Goal: Task Accomplishment & Management: Manage account settings

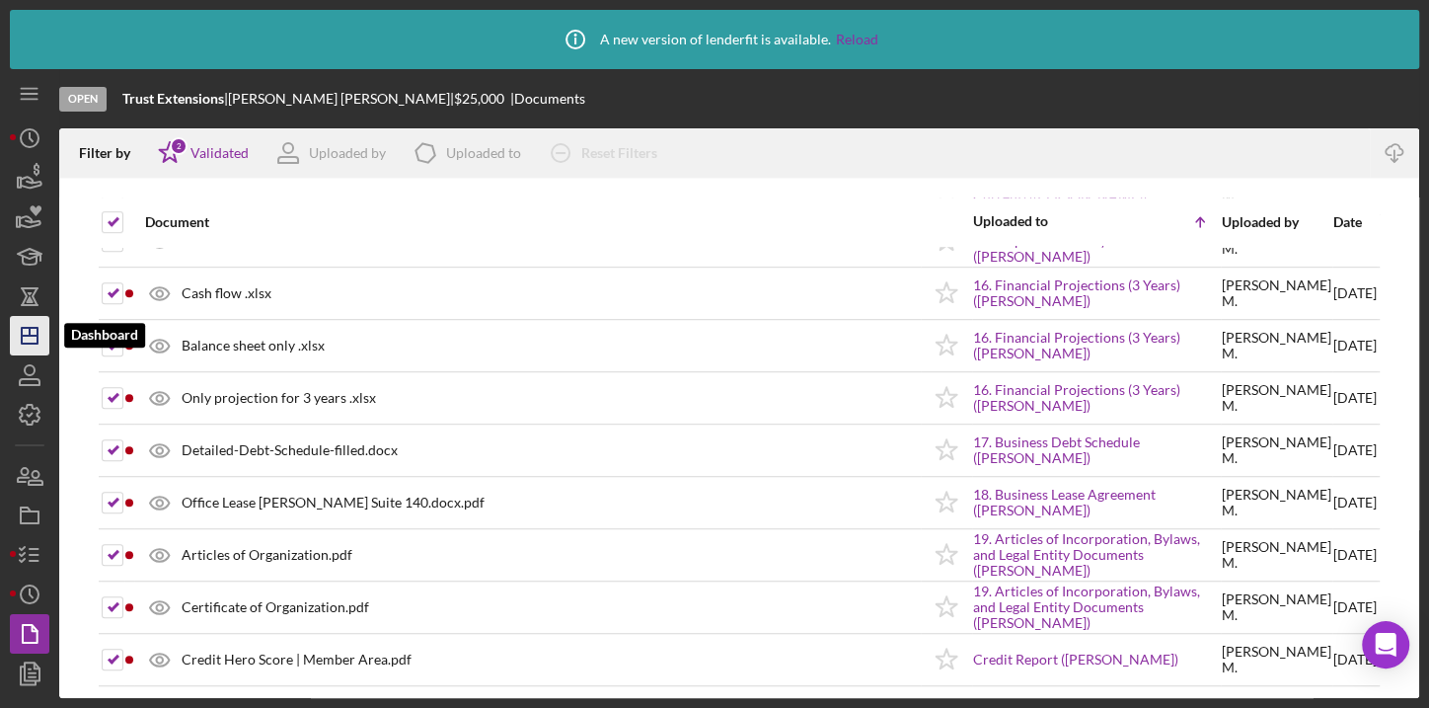
click at [20, 321] on icon "Icon/Dashboard" at bounding box center [29, 335] width 49 height 49
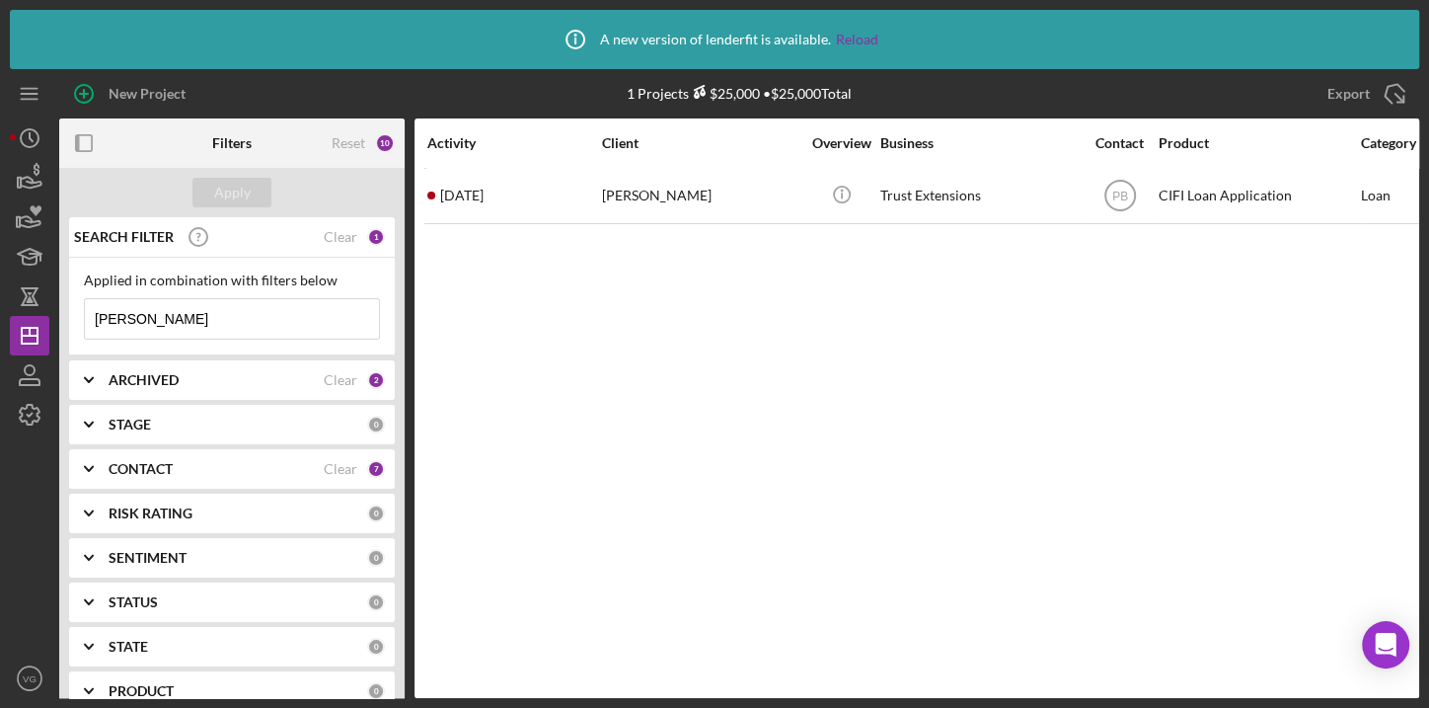
drag, startPoint x: 168, startPoint y: 313, endPoint x: 66, endPoint y: 299, distance: 102.6
click at [66, 299] on div "SEARCH FILTER Clear 1 Applied in combination with filters below [PERSON_NAME] I…" at bounding box center [232, 492] width 346 height 550
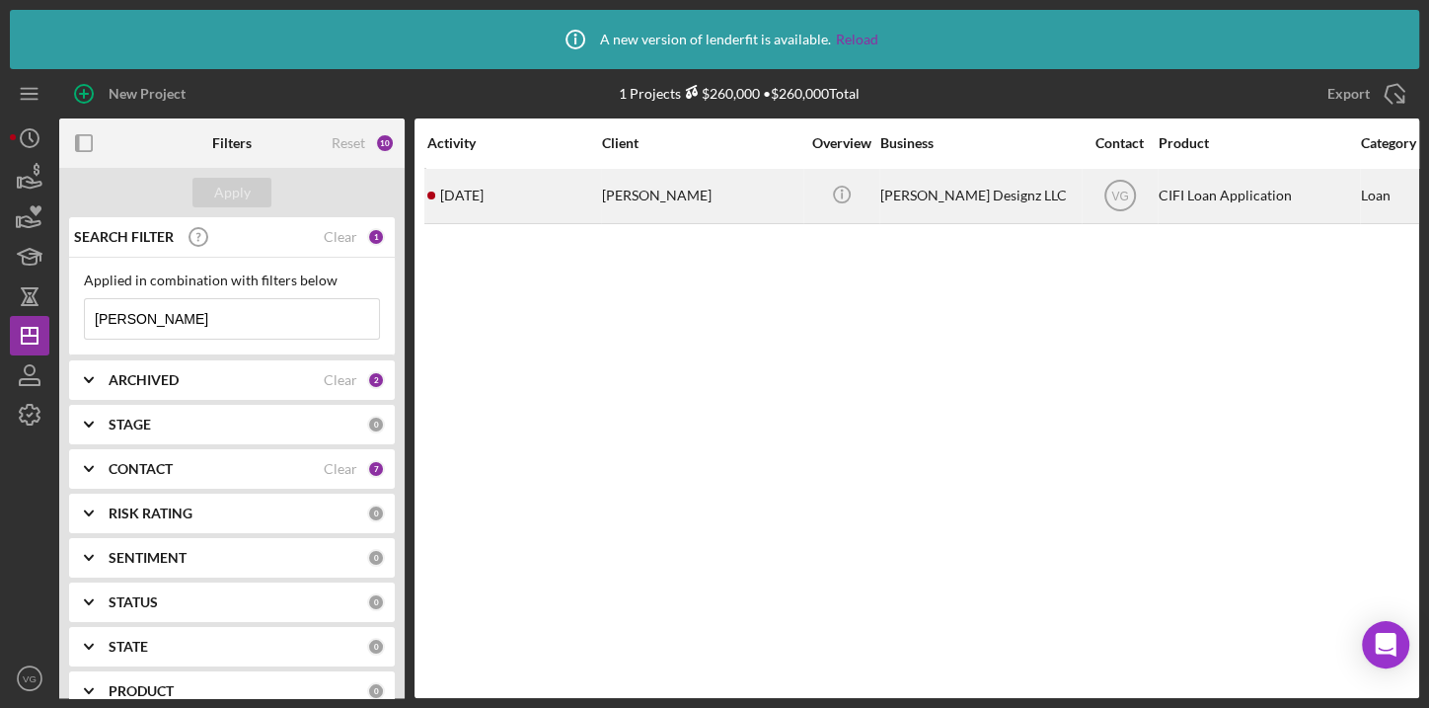
type input "[PERSON_NAME]"
click at [616, 204] on div "[PERSON_NAME]" at bounding box center [700, 196] width 197 height 52
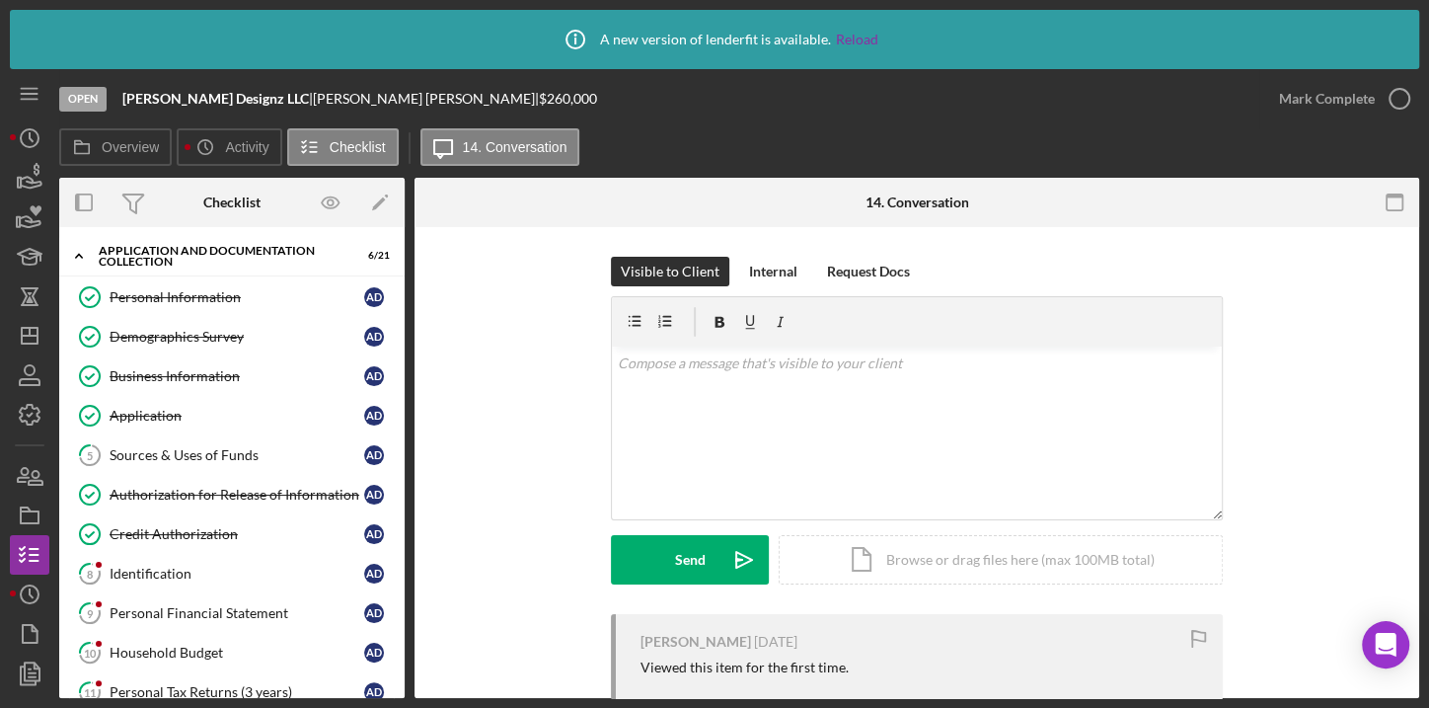
scroll to position [340, 0]
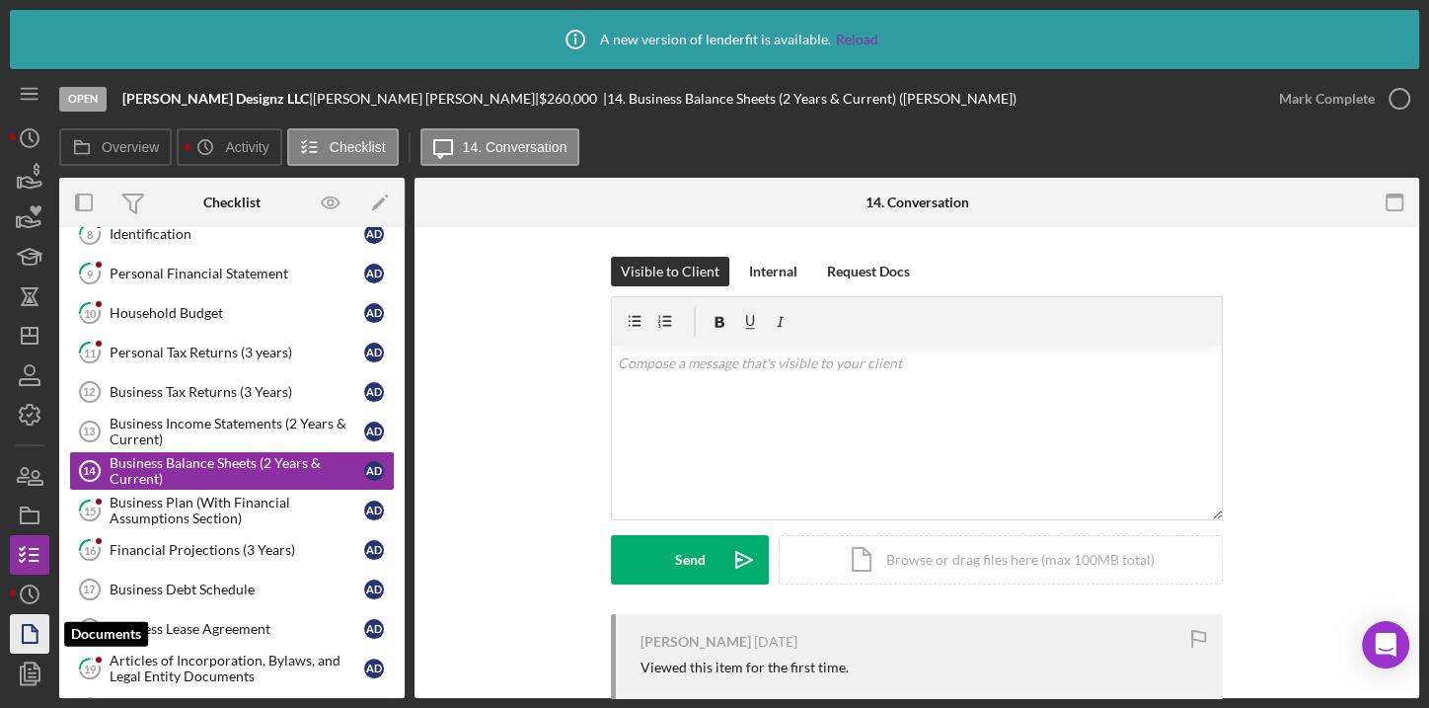
click at [35, 626] on polygon "button" at bounding box center [30, 634] width 15 height 18
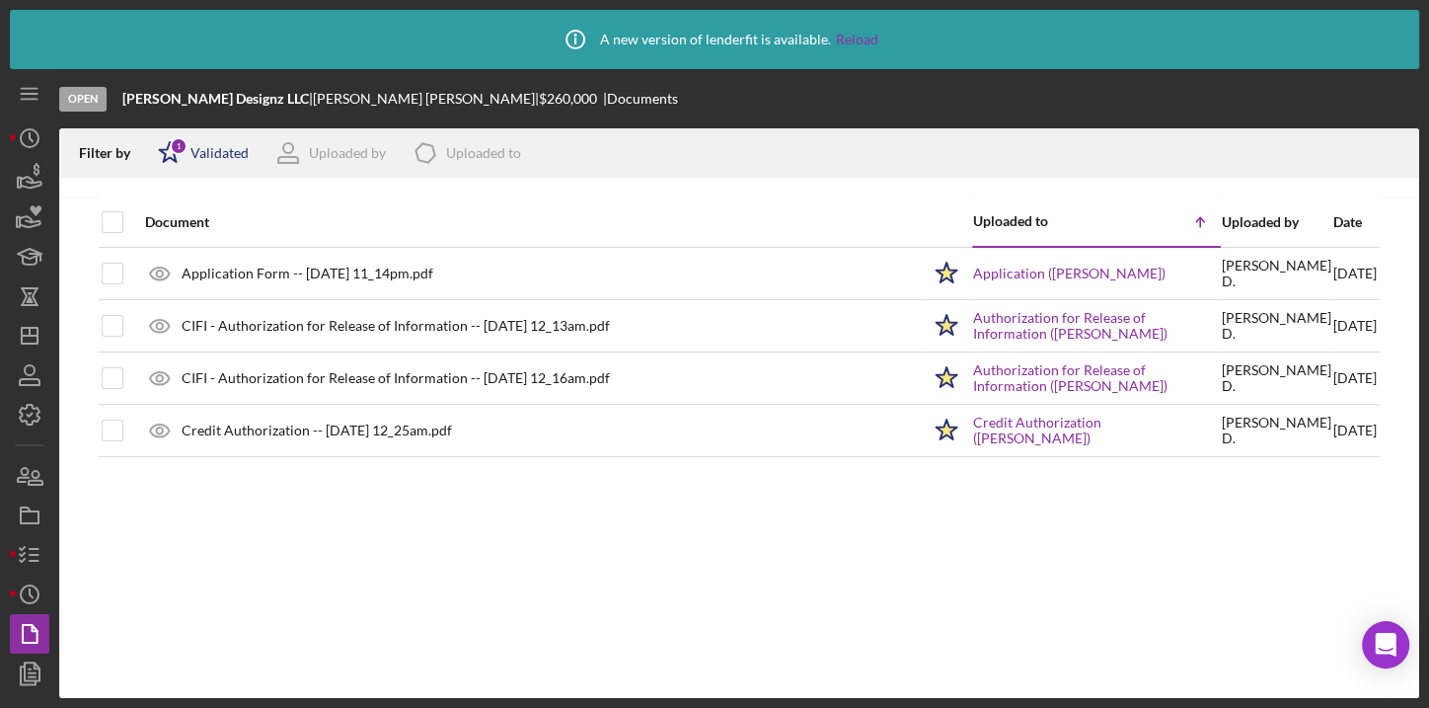
click at [210, 151] on div "Validated" at bounding box center [220, 153] width 58 height 16
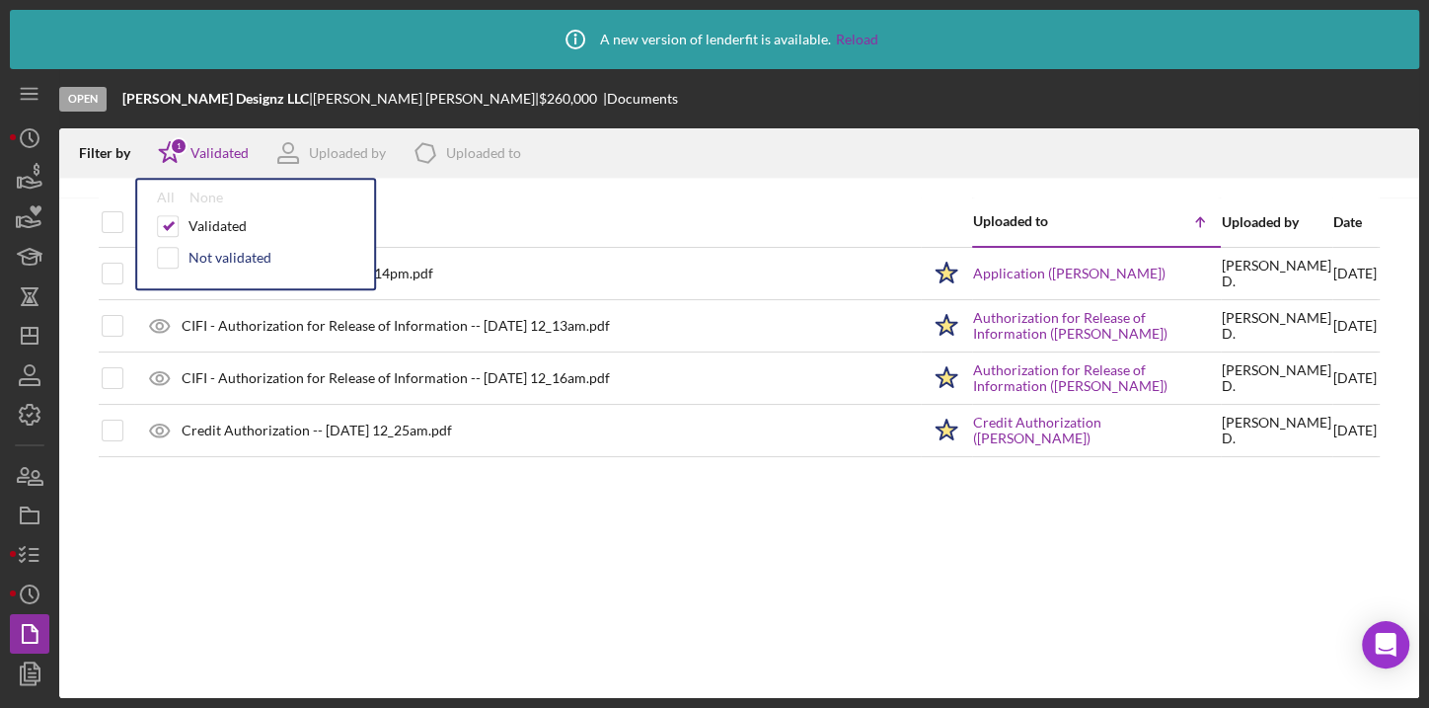
click at [226, 263] on div "Not validated" at bounding box center [230, 258] width 83 height 16
checkbox input "true"
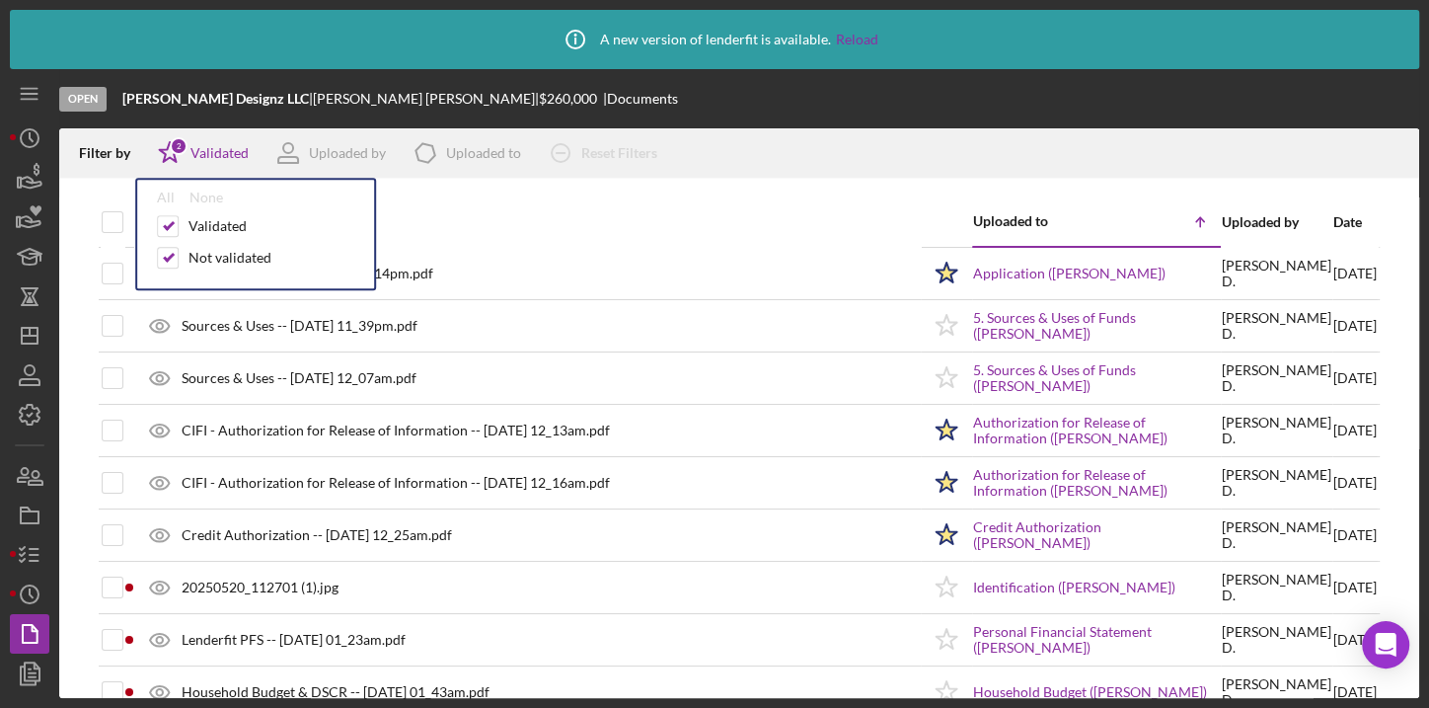
click at [90, 186] on div at bounding box center [739, 188] width 1360 height 20
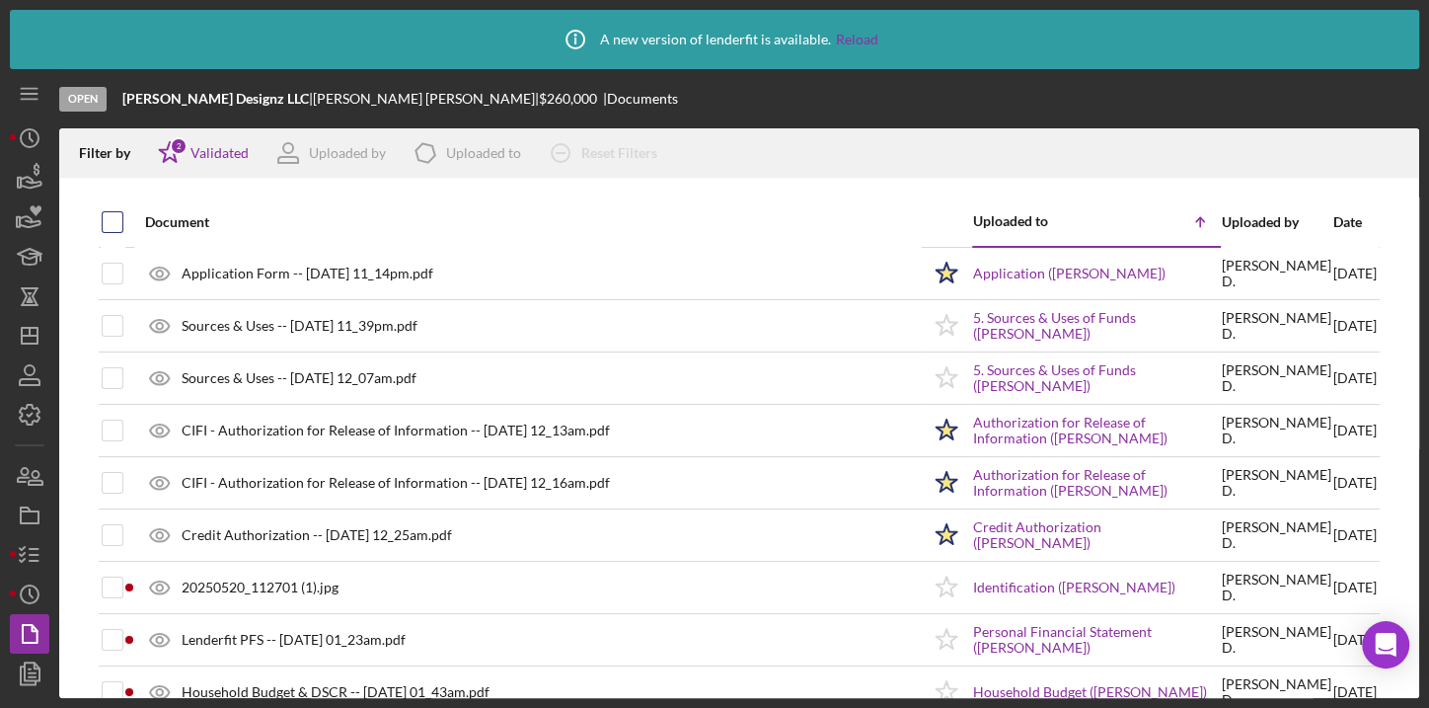
click at [104, 215] on input "checkbox" at bounding box center [113, 222] width 20 height 20
checkbox input "true"
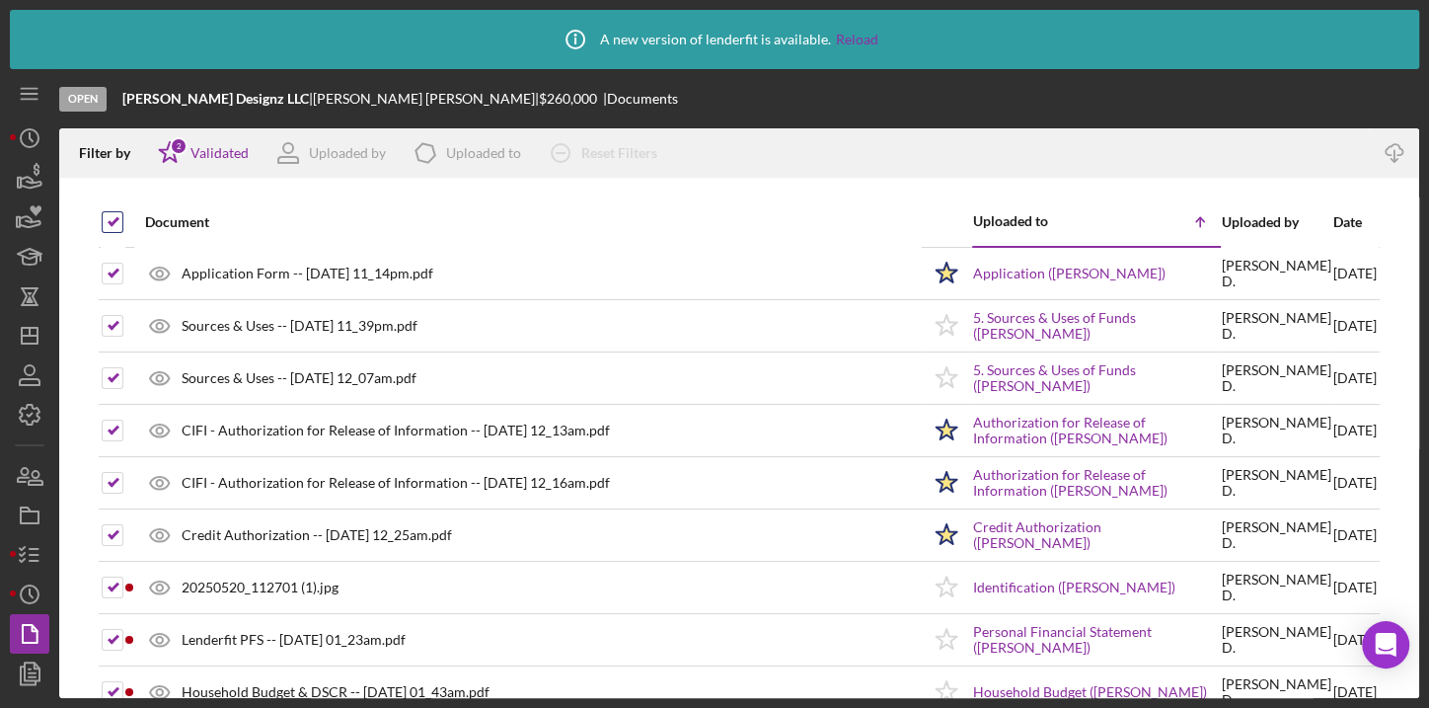
checkbox input "true"
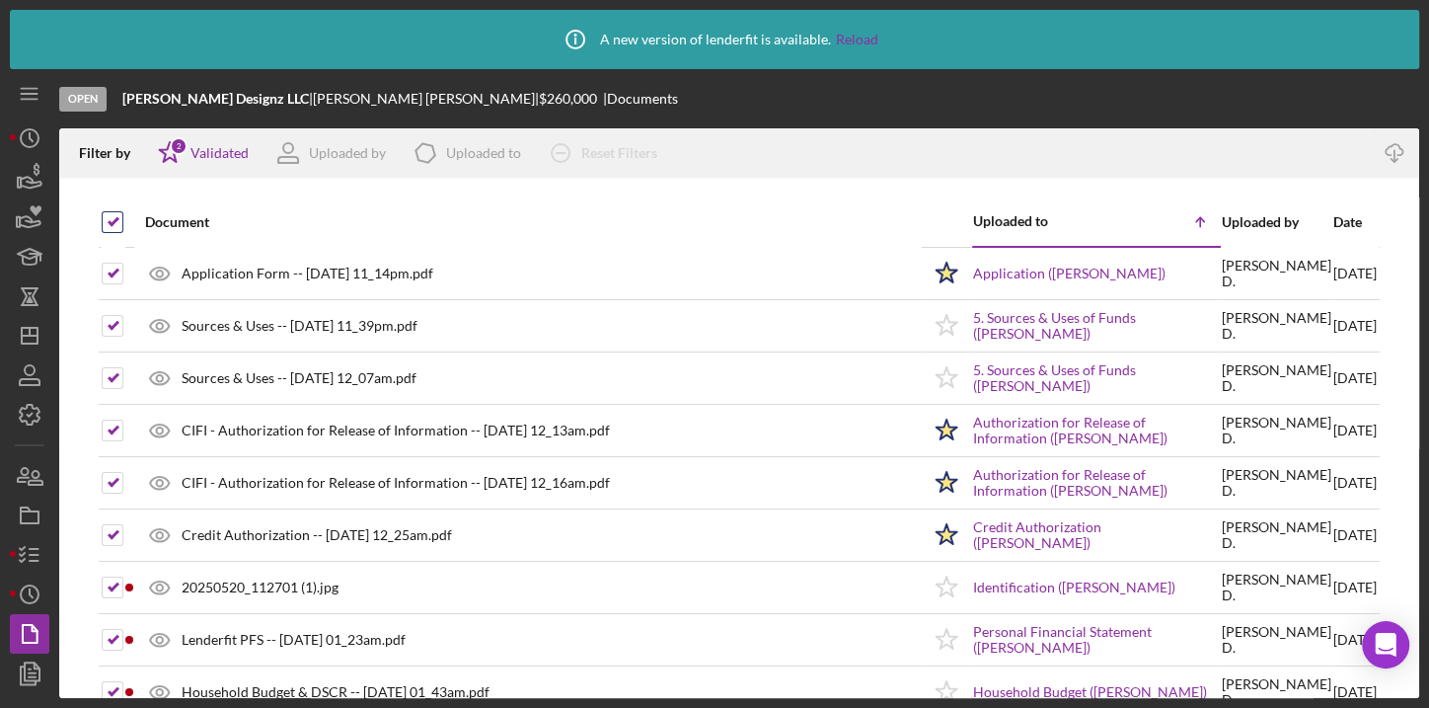
checkbox input "true"
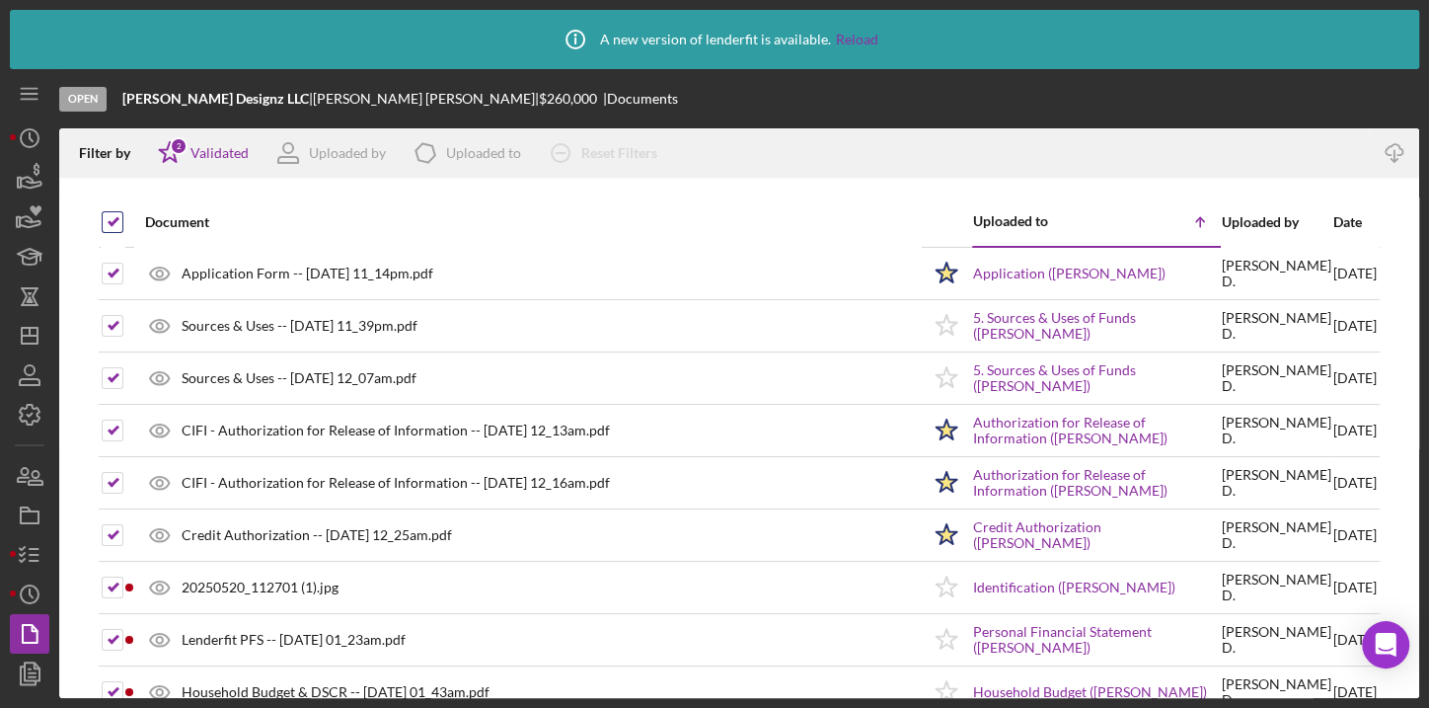
checkbox input "true"
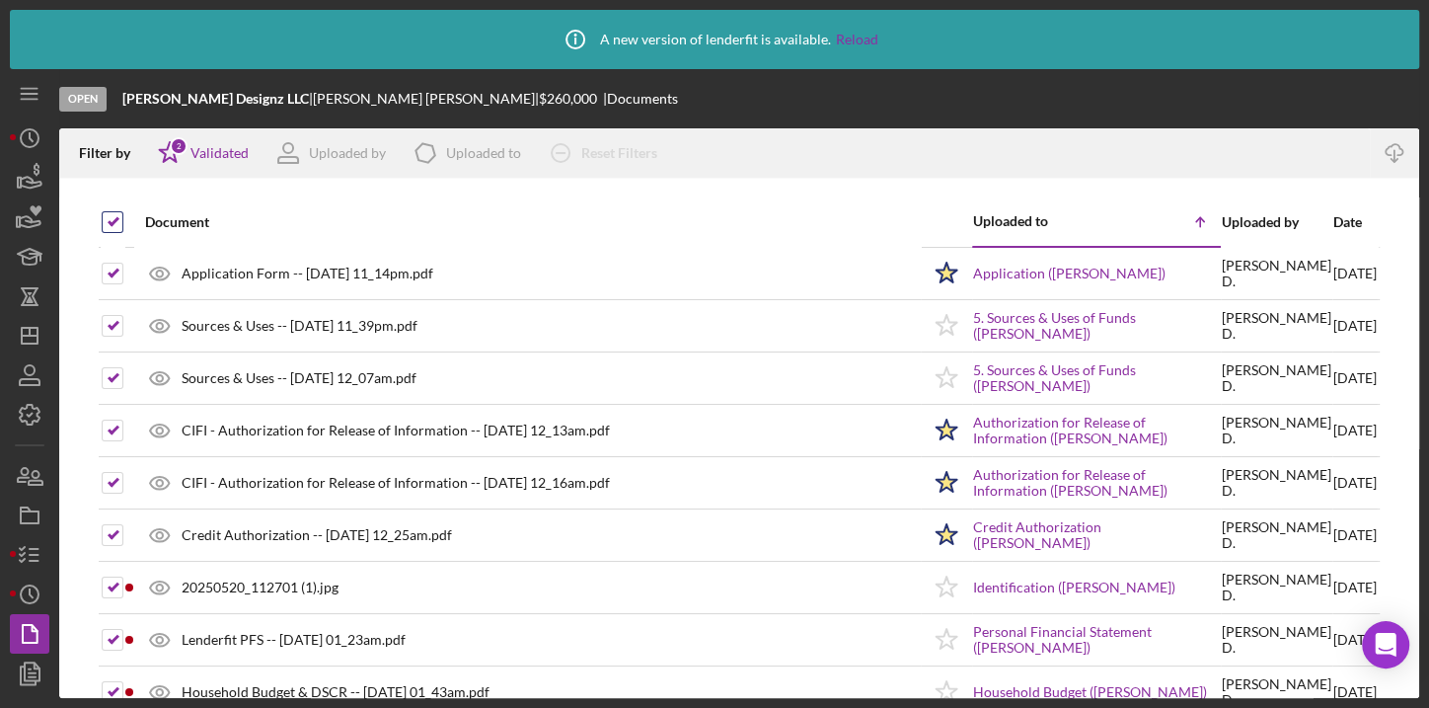
checkbox input "true"
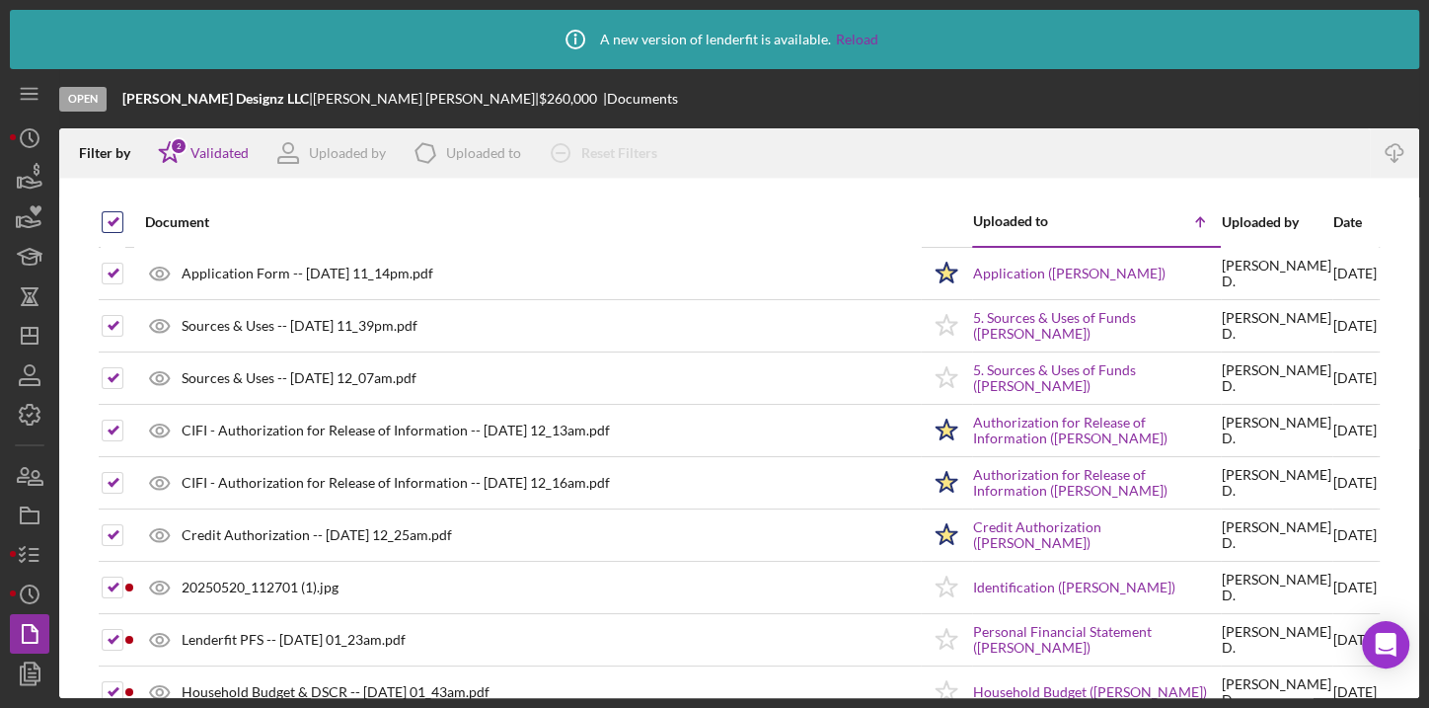
checkbox input "true"
click at [1392, 148] on icon "Icon/Download" at bounding box center [1395, 153] width 44 height 44
